Goal: Navigation & Orientation: Find specific page/section

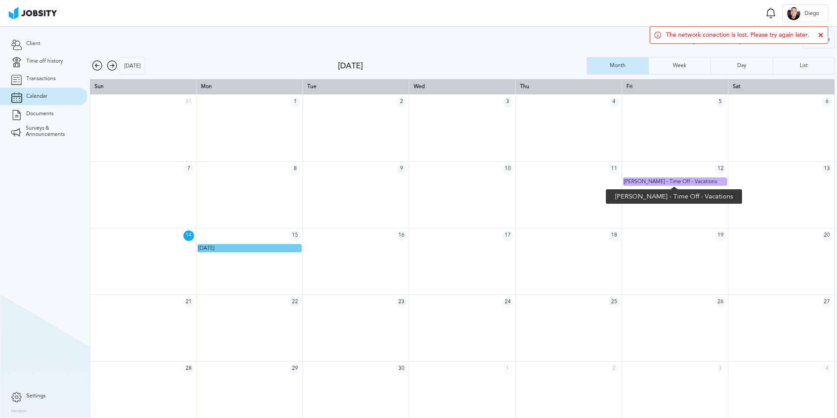
click at [696, 182] on span "Diego Argueta - Time Off - Vacations" at bounding box center [670, 181] width 93 height 6
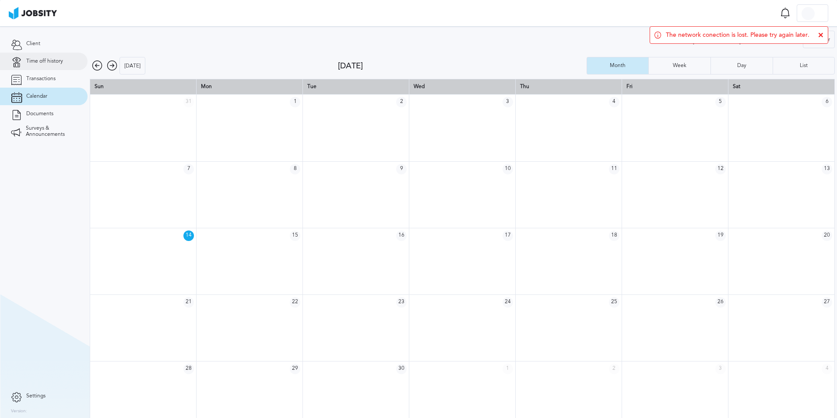
click at [39, 64] on link "Time off history" at bounding box center [44, 62] width 88 height 18
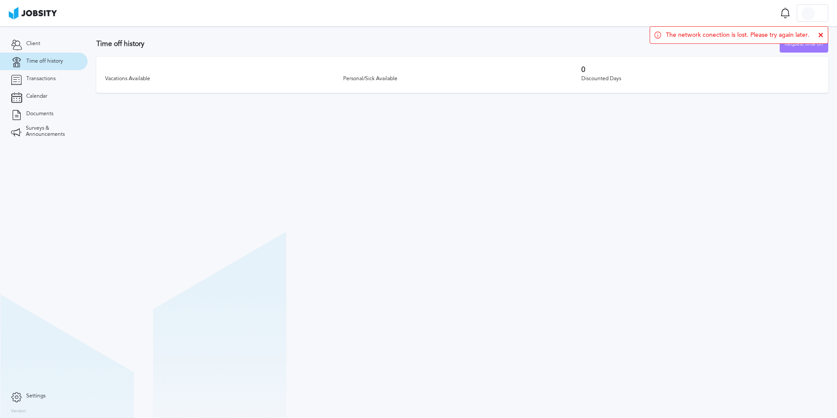
click at [47, 61] on span "Time off history" at bounding box center [44, 61] width 37 height 6
click at [41, 77] on span "Transactions" at bounding box center [40, 79] width 29 height 6
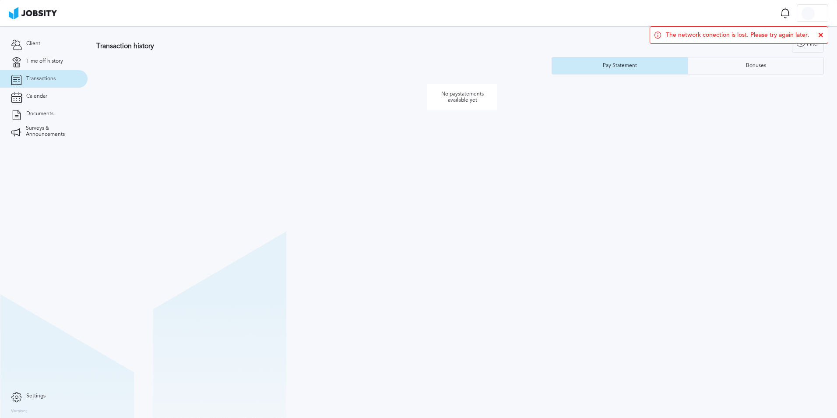
click at [820, 35] on icon at bounding box center [821, 34] width 5 height 5
click at [35, 44] on span "Client" at bounding box center [33, 44] width 14 height 6
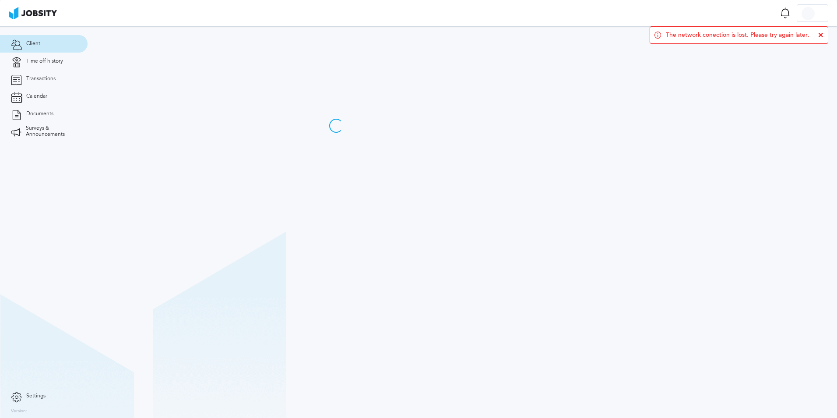
click at [821, 35] on icon at bounding box center [821, 34] width 5 height 5
click at [33, 95] on span "Calendar" at bounding box center [36, 96] width 21 height 6
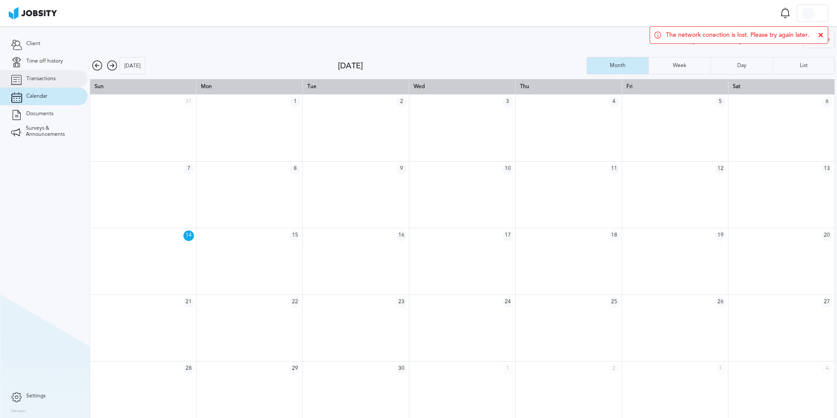
click at [47, 77] on span "Transactions" at bounding box center [40, 79] width 29 height 6
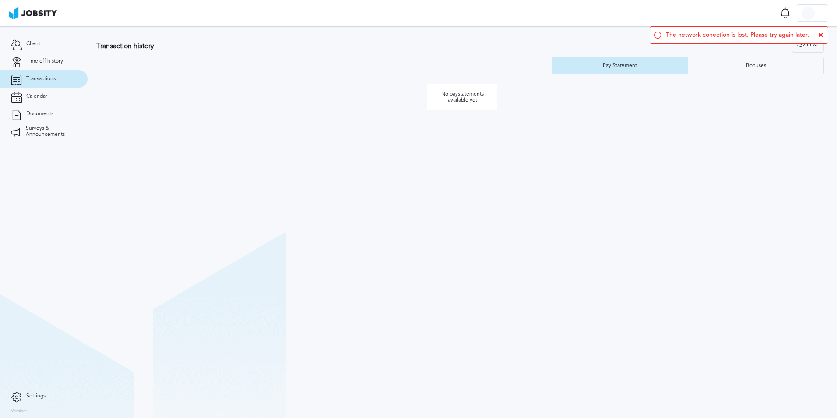
click at [826, 34] on div "The network conection is lost. Please try again later." at bounding box center [739, 35] width 179 height 18
click at [824, 35] on div "The network conection is lost. Please try again later." at bounding box center [739, 35] width 179 height 18
click at [822, 35] on icon at bounding box center [821, 34] width 5 height 5
click at [29, 44] on span "Client" at bounding box center [33, 44] width 14 height 6
